Goal: Information Seeking & Learning: Learn about a topic

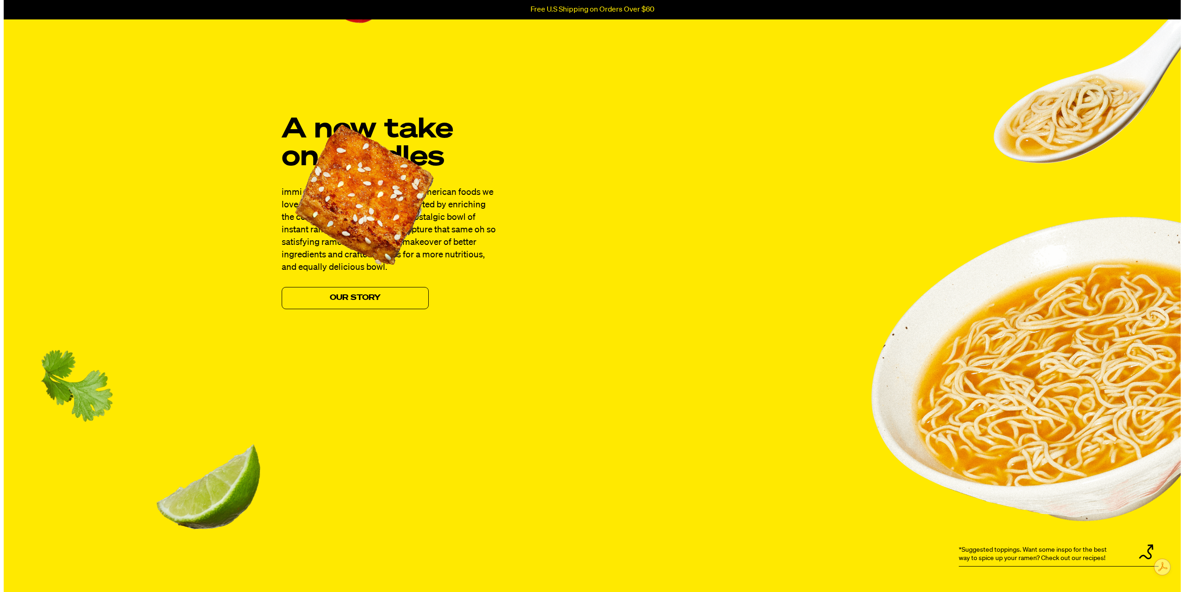
scroll to position [694, 0]
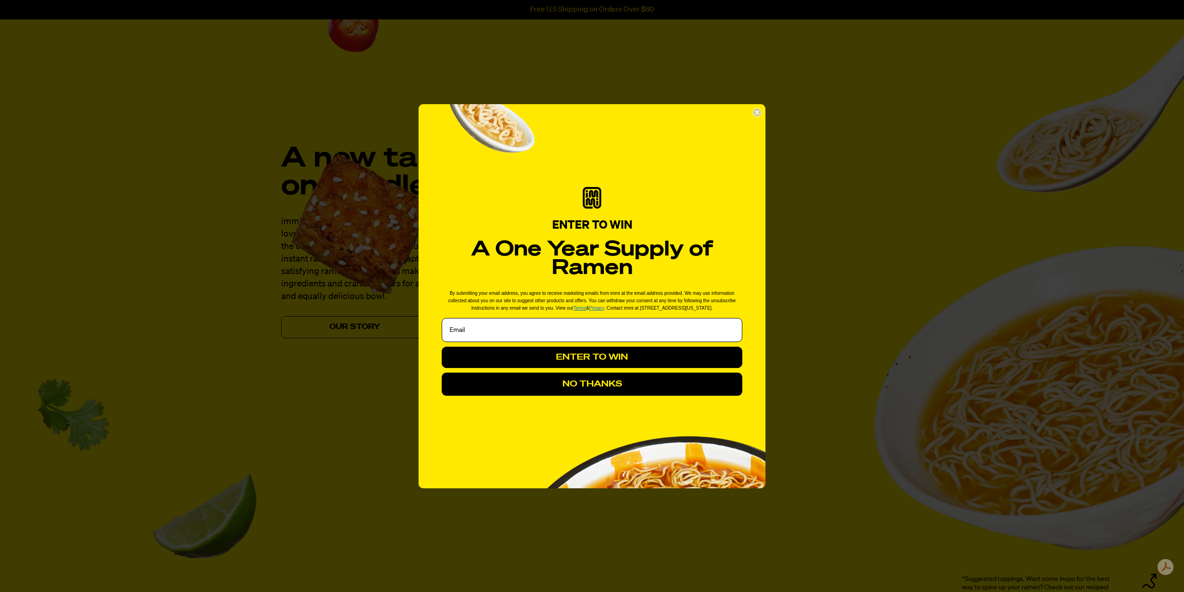
click at [757, 115] on circle "Close dialog" at bounding box center [757, 112] width 9 height 9
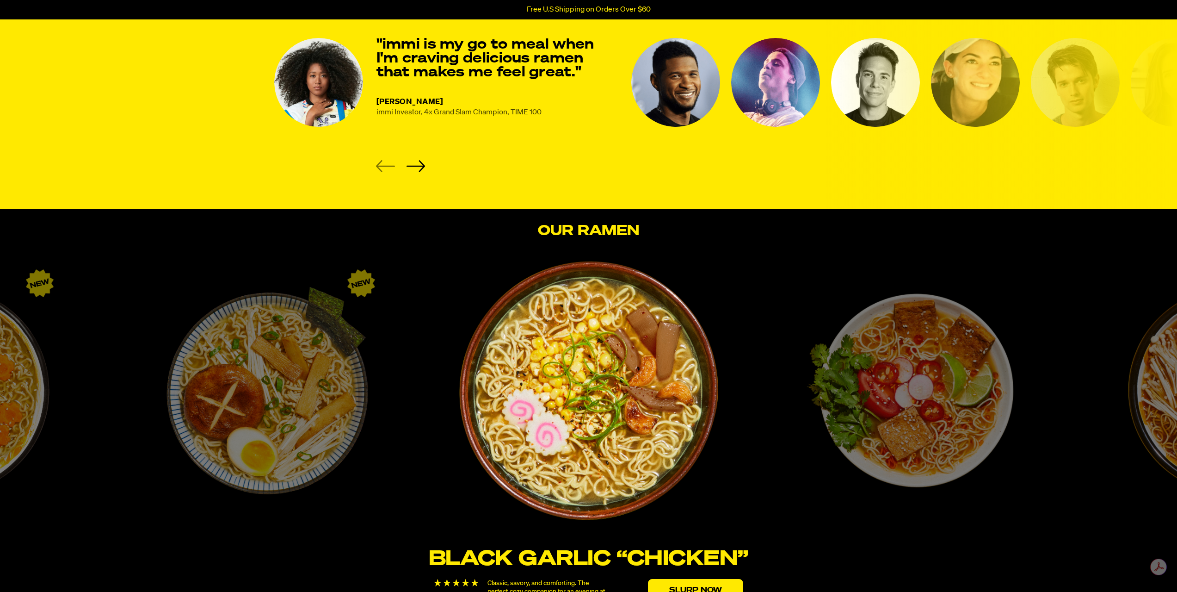
scroll to position [1295, 0]
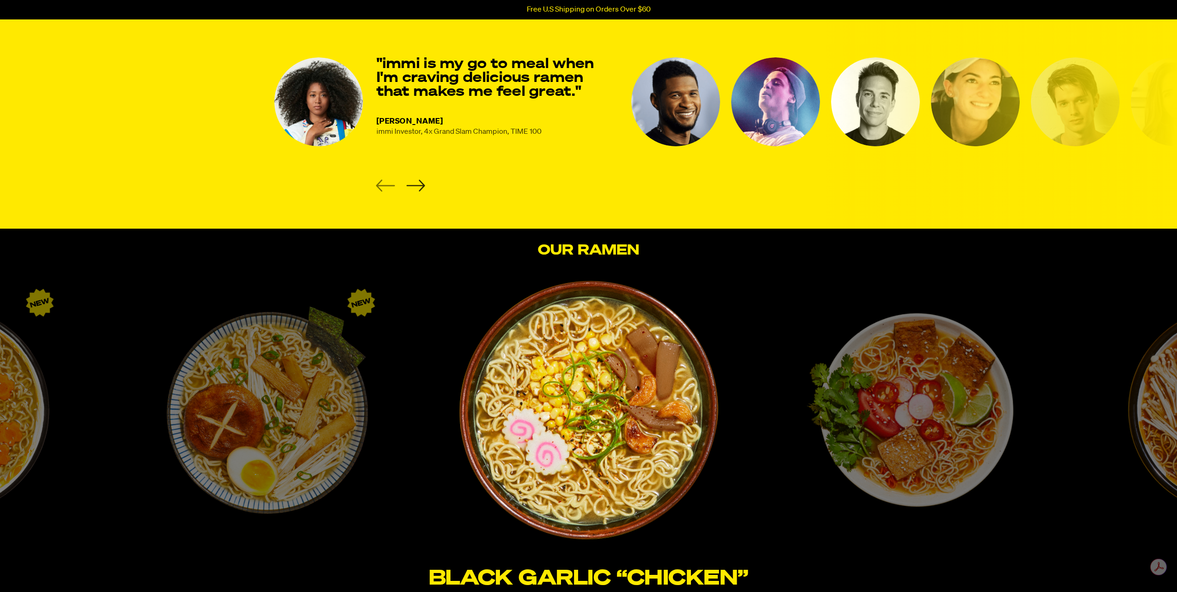
click at [419, 185] on icon "Next slide" at bounding box center [415, 186] width 19 height 12
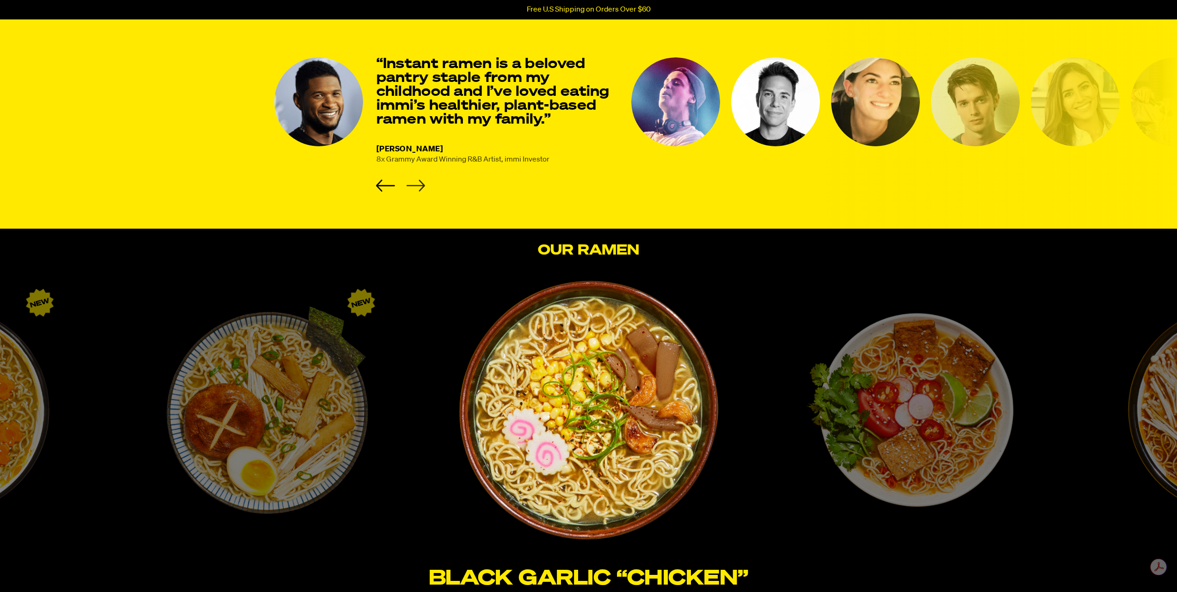
click at [419, 185] on icon "Next slide" at bounding box center [415, 186] width 19 height 12
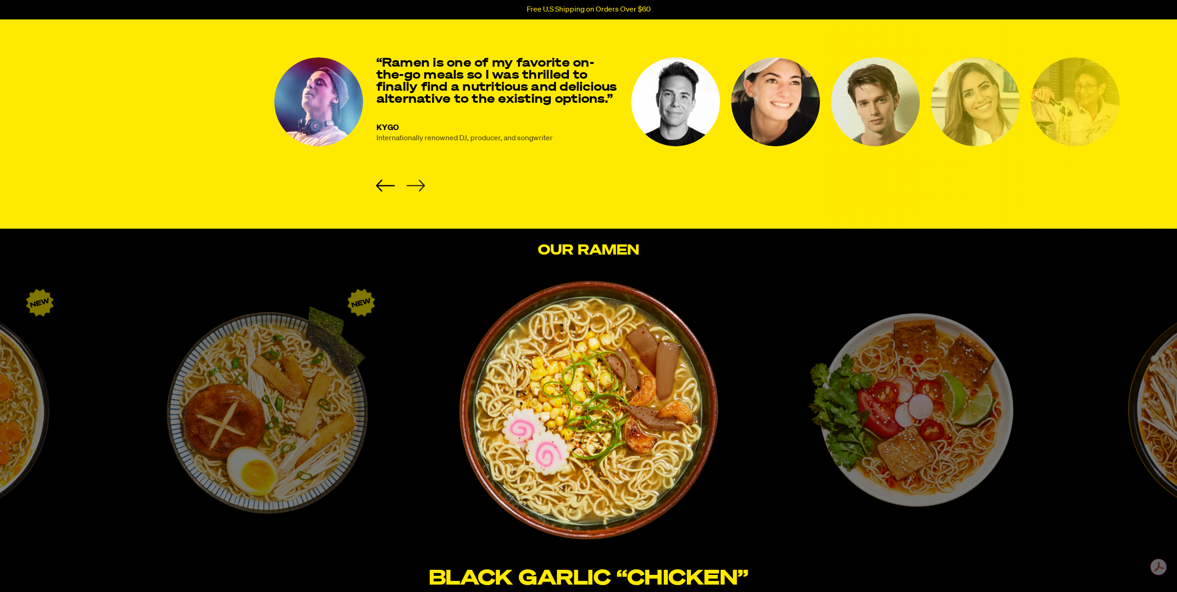
click at [419, 185] on icon "Next slide" at bounding box center [415, 186] width 19 height 12
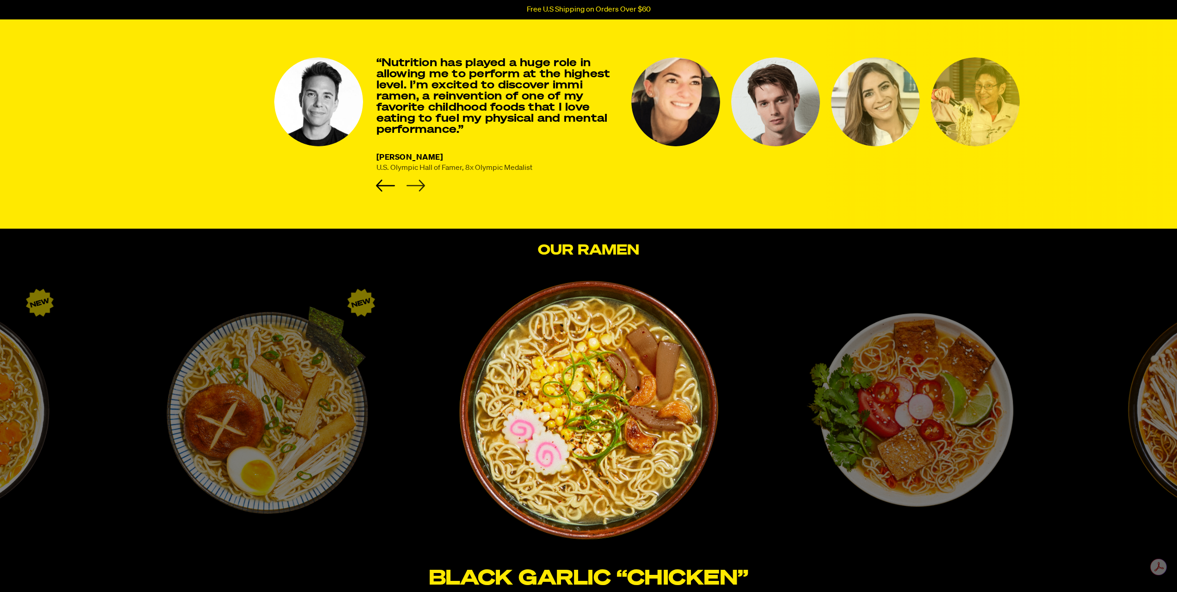
click at [419, 185] on icon "Next slide" at bounding box center [415, 186] width 19 height 12
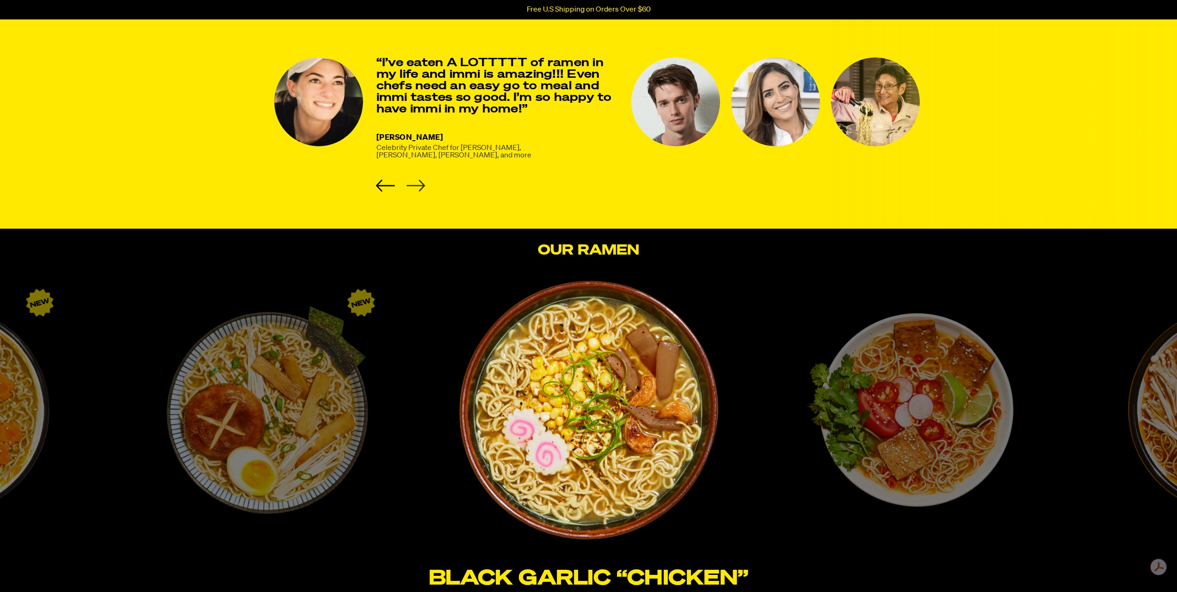
click at [419, 185] on icon "Next slide" at bounding box center [415, 186] width 19 height 12
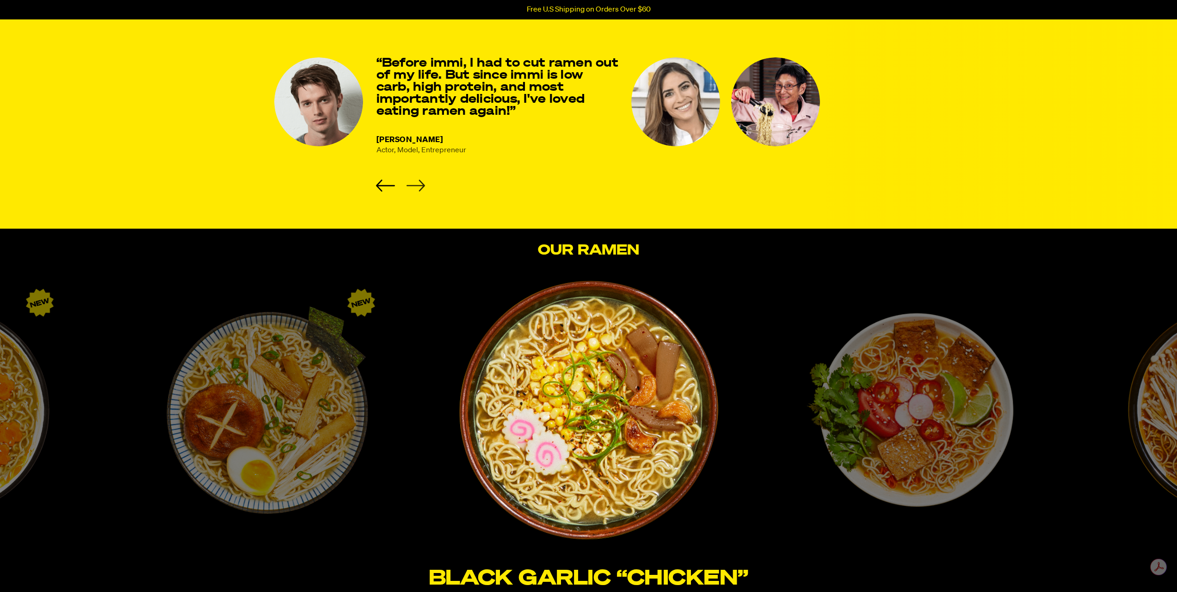
click at [419, 185] on icon "Next slide" at bounding box center [415, 186] width 19 height 12
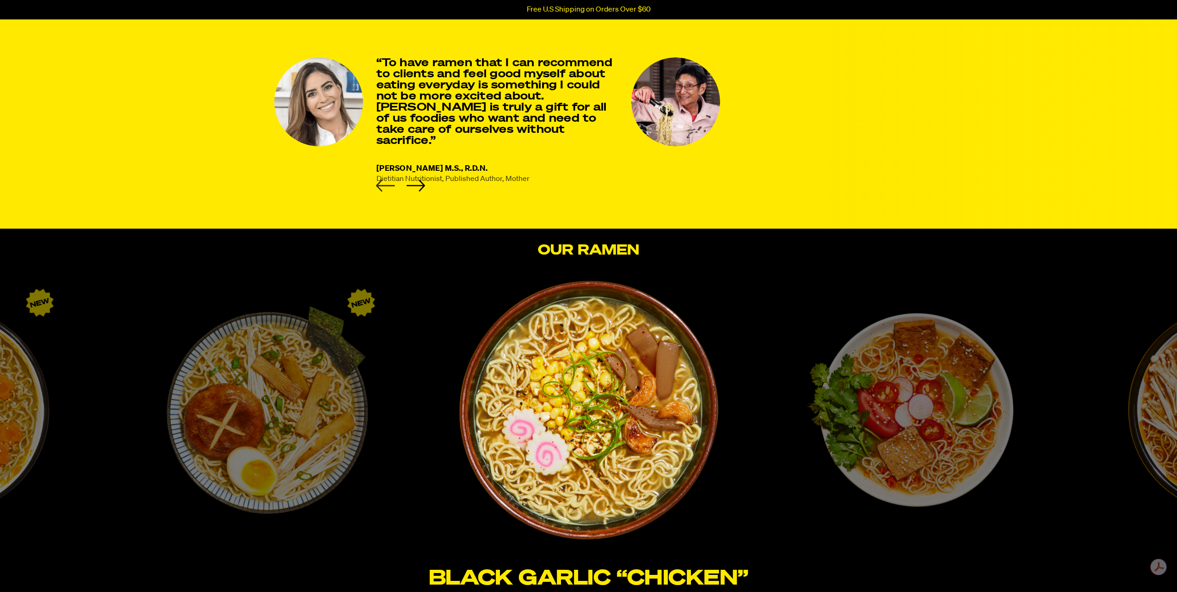
click at [377, 182] on icon "Previous slide" at bounding box center [385, 186] width 19 height 12
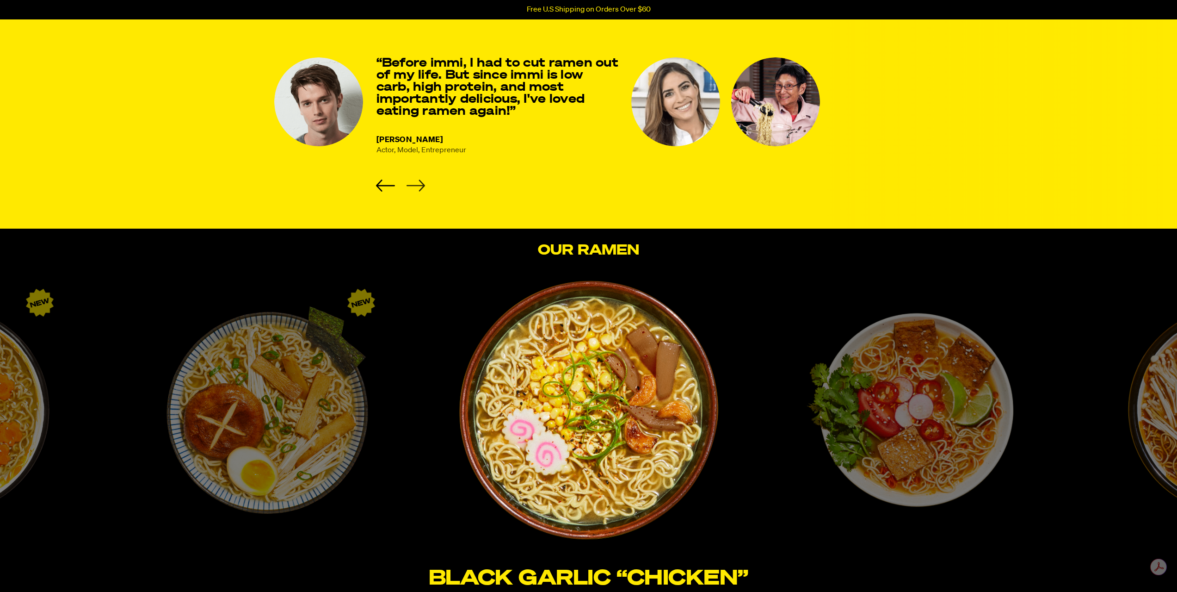
click at [415, 183] on icon "Next slide" at bounding box center [415, 186] width 19 height 12
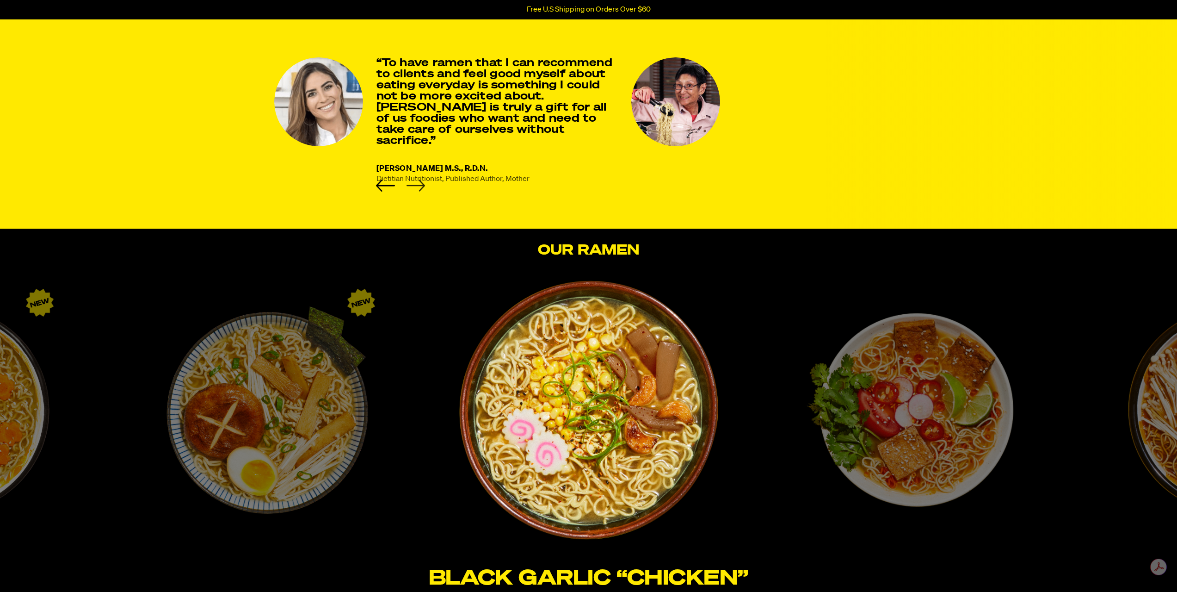
click at [415, 183] on icon "Next slide" at bounding box center [415, 186] width 19 height 12
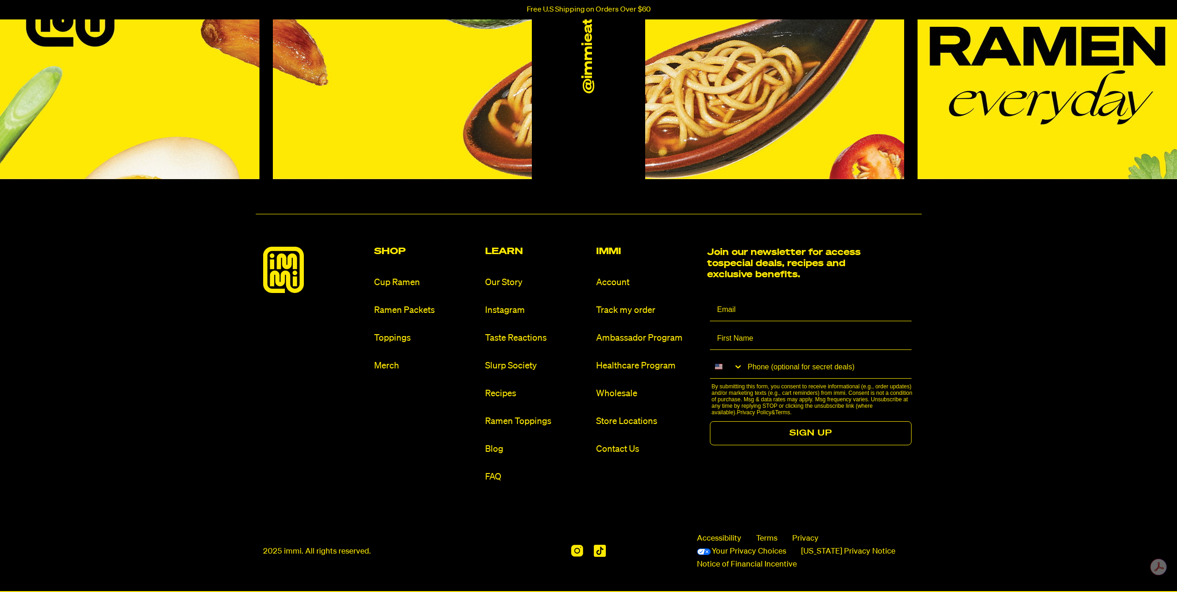
scroll to position [4441, 0]
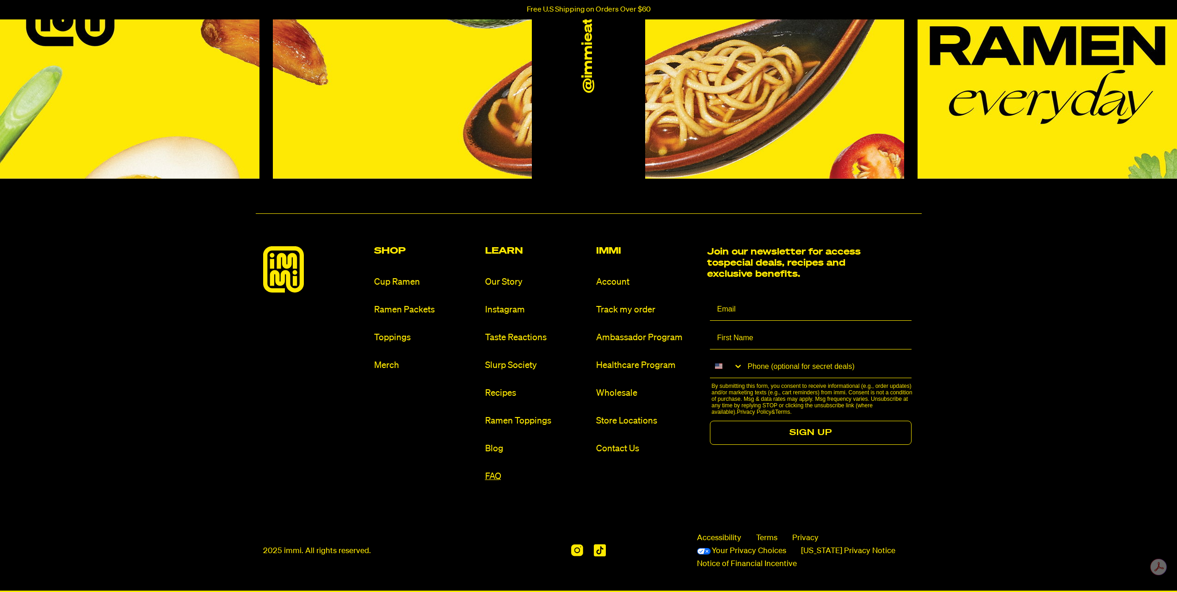
click at [495, 473] on link "FAQ" at bounding box center [537, 476] width 104 height 12
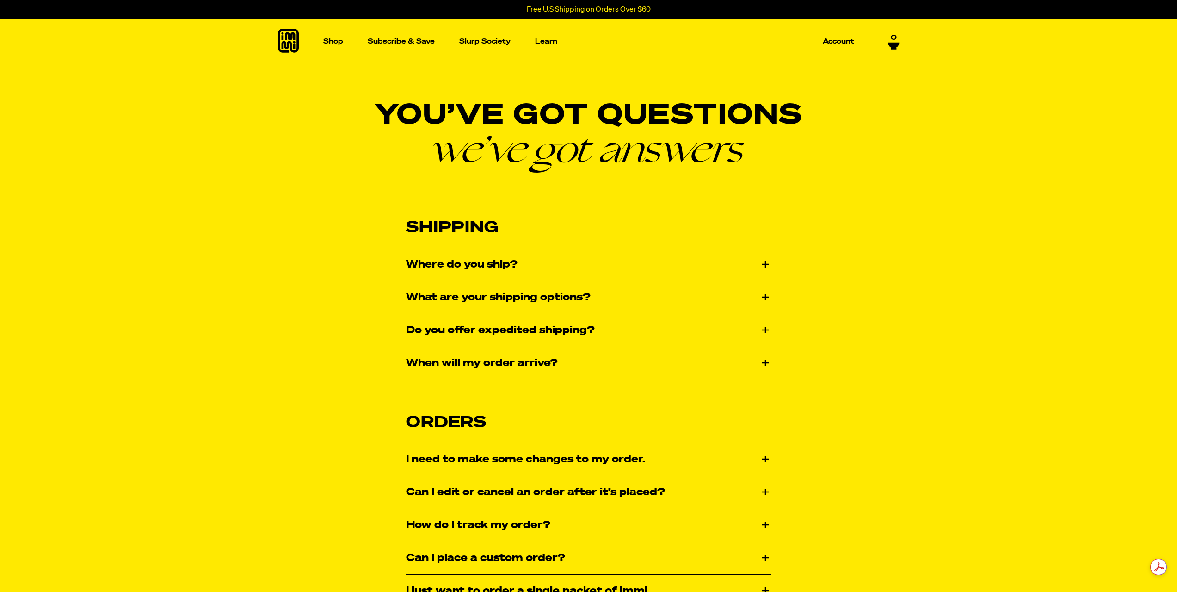
click at [896, 42] on icon at bounding box center [893, 45] width 11 height 6
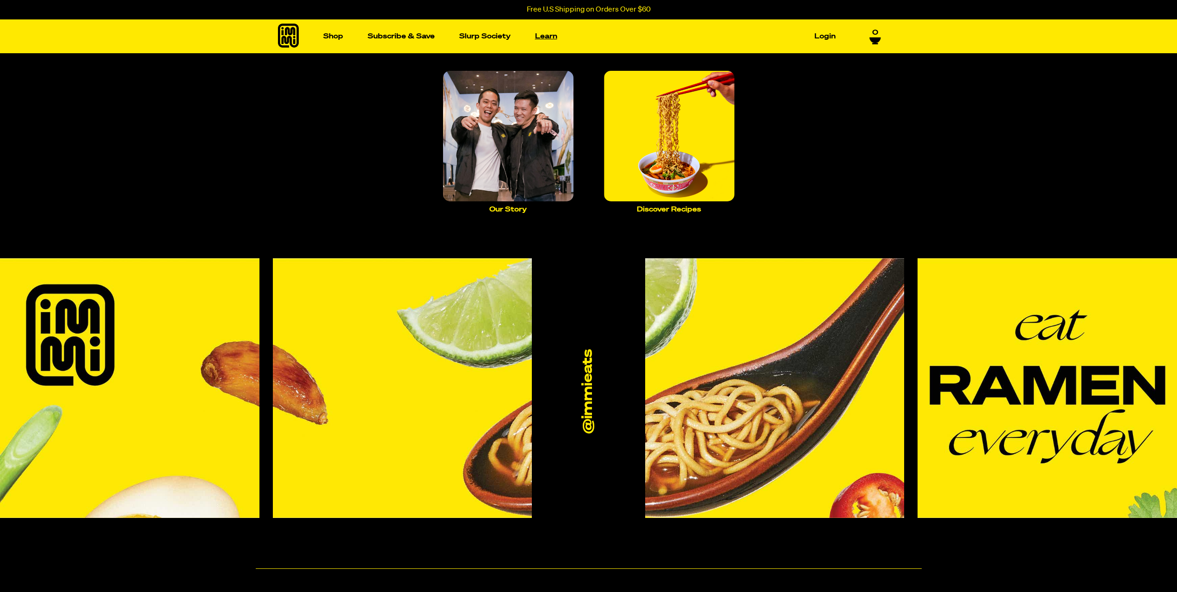
click at [558, 31] on link "Learn" at bounding box center [547, 36] width 30 height 14
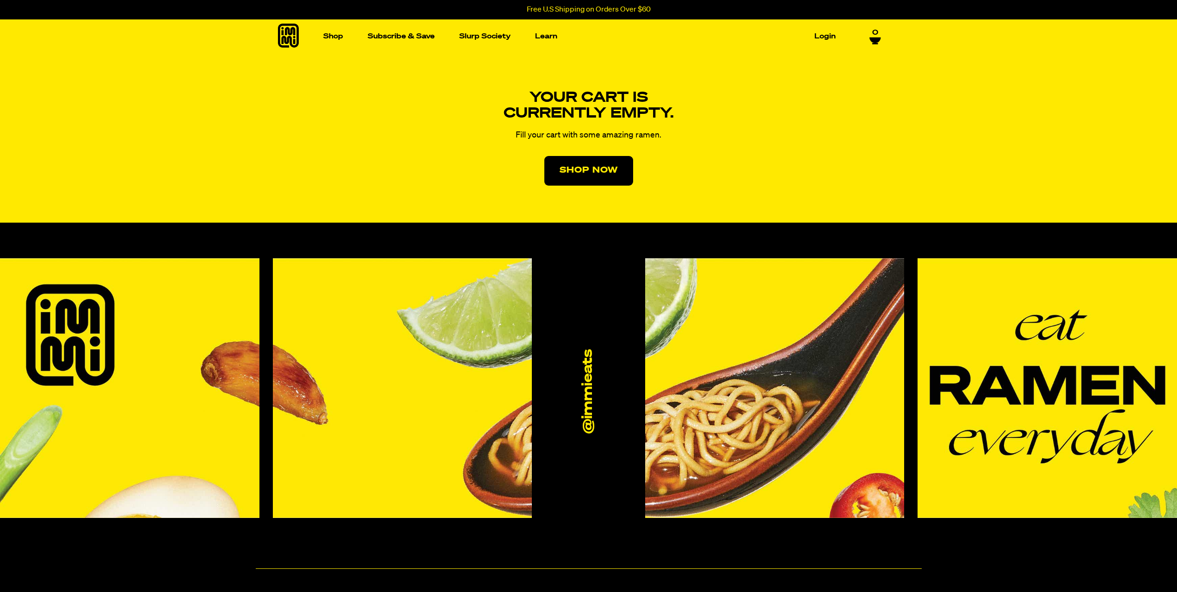
click at [286, 31] on icon at bounding box center [288, 36] width 21 height 24
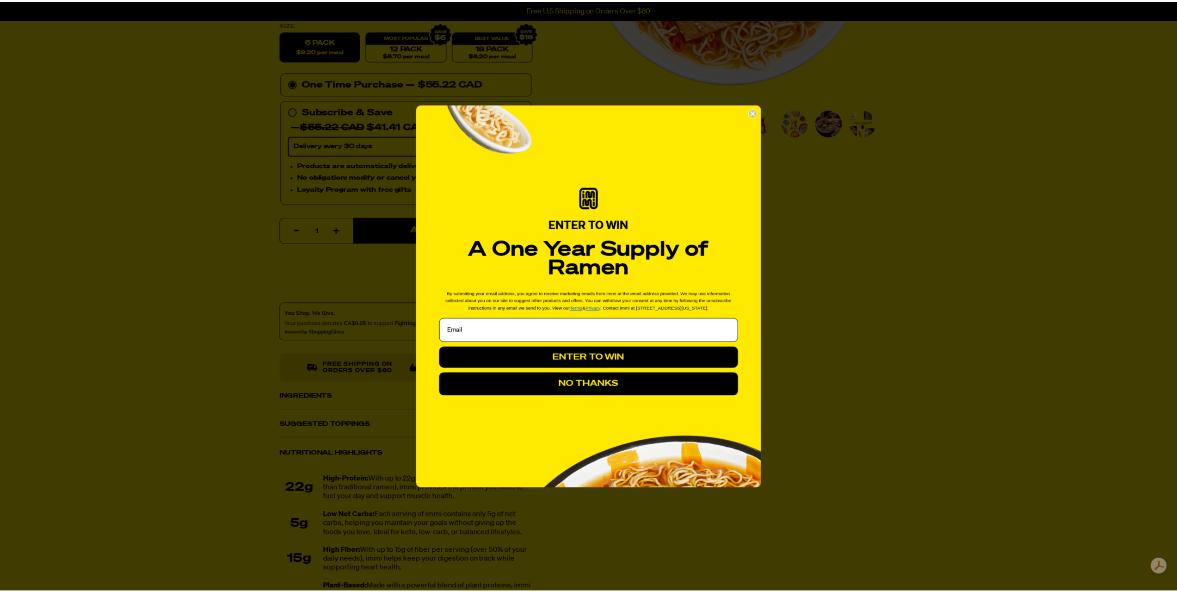
scroll to position [278, 0]
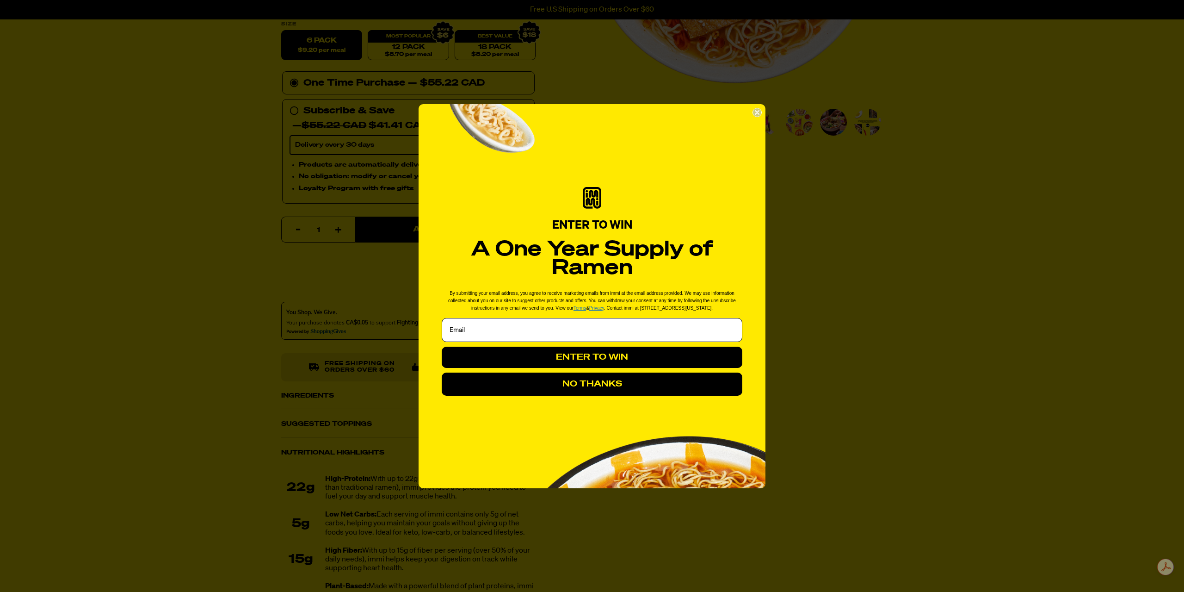
click at [757, 115] on circle "Close dialog" at bounding box center [757, 112] width 9 height 9
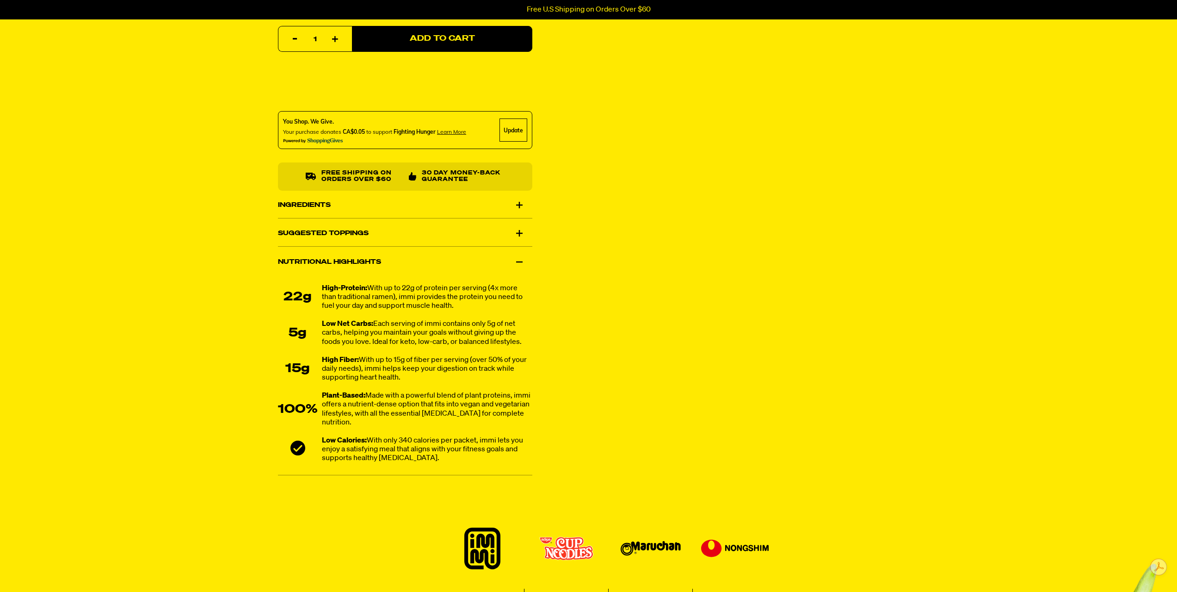
scroll to position [463, 0]
